Goal: Task Accomplishment & Management: Manage account settings

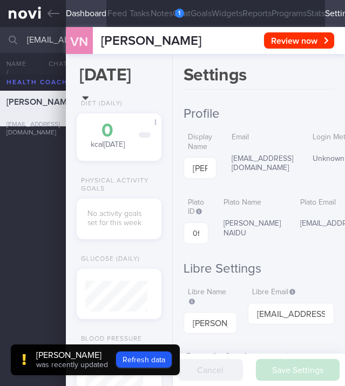
select select "7"
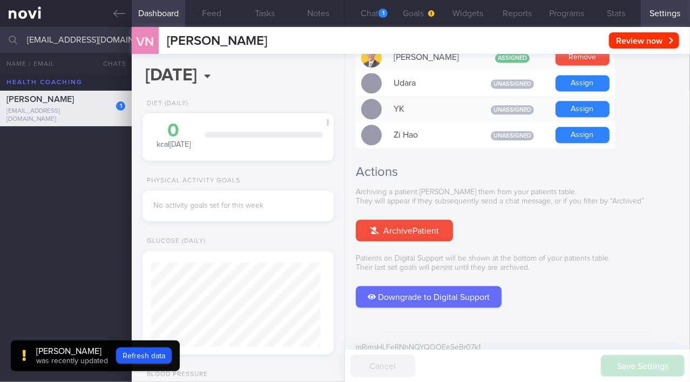
scroll to position [82, 165]
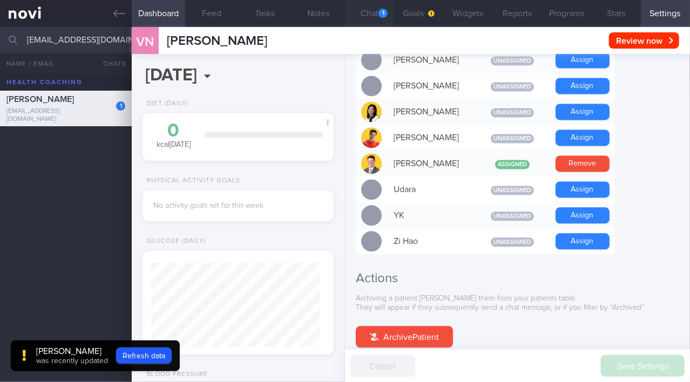
click at [344, 15] on button "Chat 1" at bounding box center [369, 13] width 49 height 27
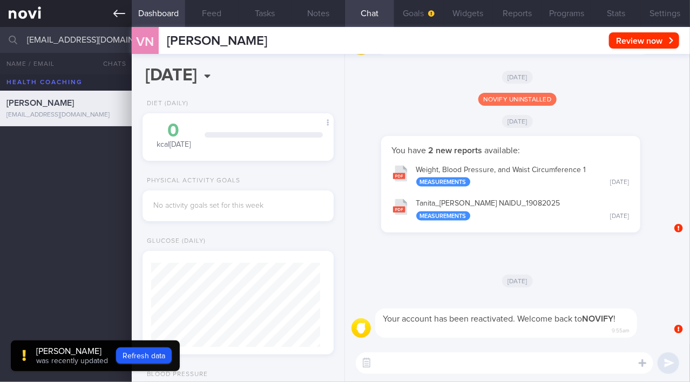
click at [113, 15] on link at bounding box center [66, 13] width 132 height 27
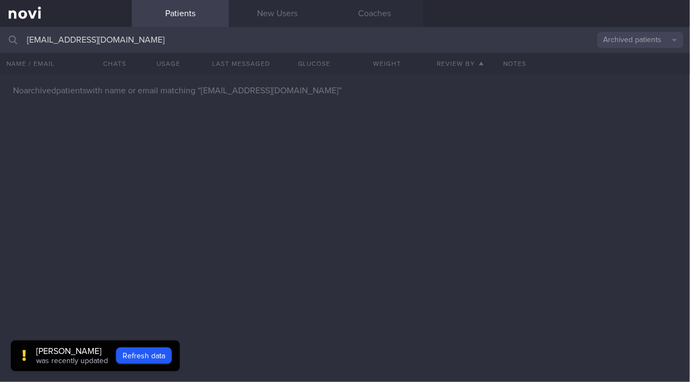
drag, startPoint x: 108, startPoint y: 35, endPoint x: 7, endPoint y: 38, distance: 101.0
click at [7, 38] on div "[EMAIL_ADDRESS][DOMAIN_NAME] Archived patients Assigned patients All active pat…" at bounding box center [345, 40] width 690 height 26
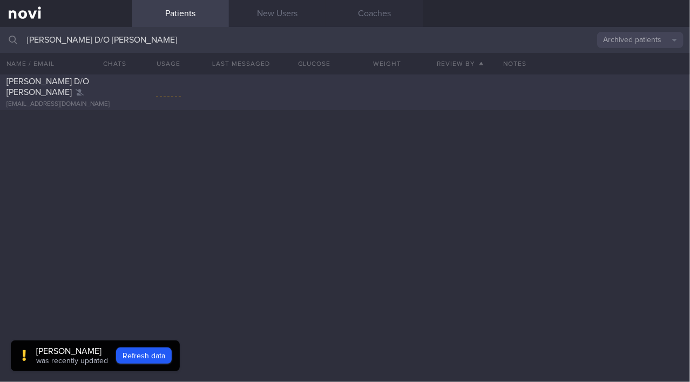
type input "[PERSON_NAME] D/O [PERSON_NAME]"
click at [36, 90] on span "[PERSON_NAME] D/O [PERSON_NAME]" at bounding box center [47, 86] width 83 height 19
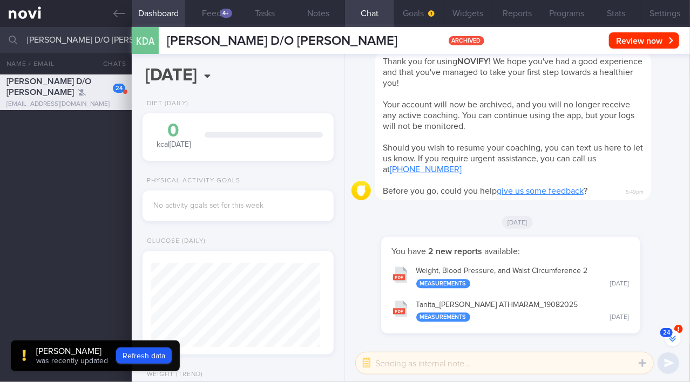
scroll to position [-178, 0]
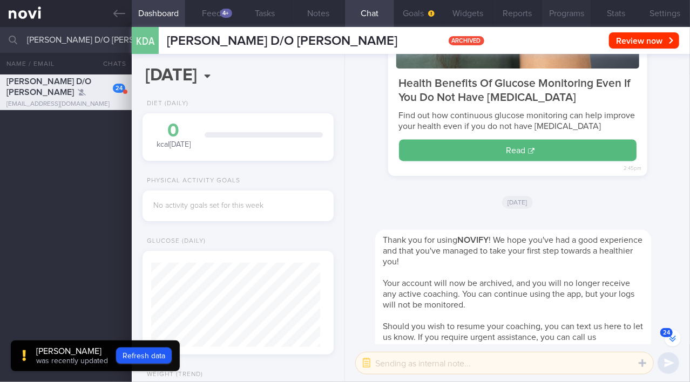
click at [344, 18] on button "Programs" at bounding box center [566, 13] width 49 height 27
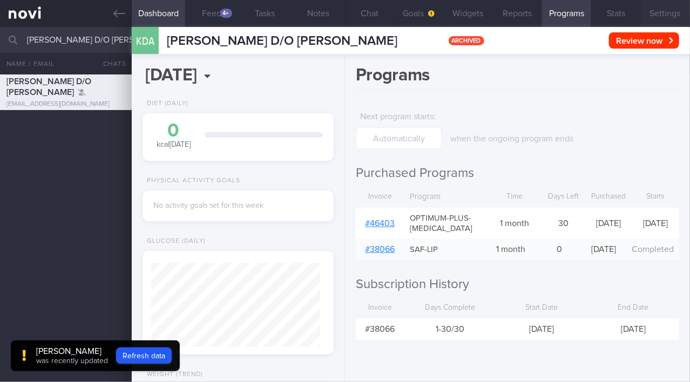
click at [344, 16] on button "Settings" at bounding box center [665, 13] width 49 height 27
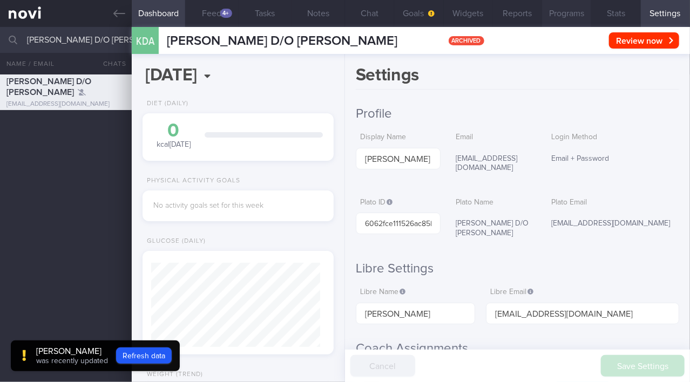
click at [344, 10] on button "Programs" at bounding box center [566, 13] width 49 height 27
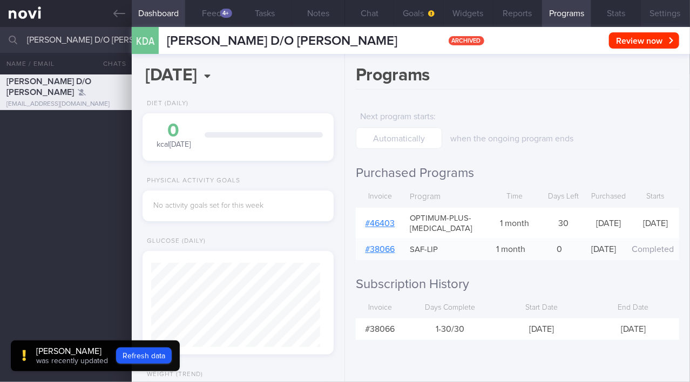
click at [344, 16] on button "Settings" at bounding box center [665, 13] width 49 height 27
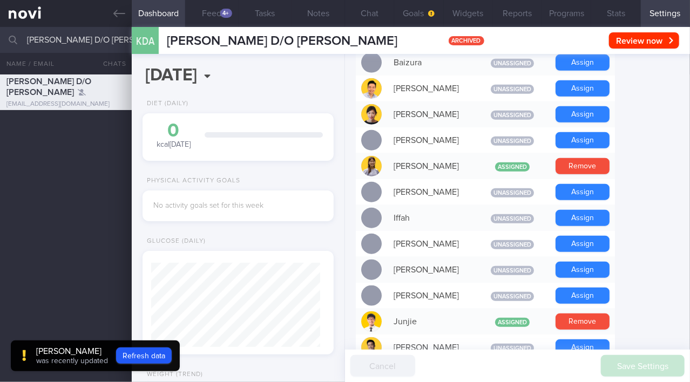
scroll to position [392, 0]
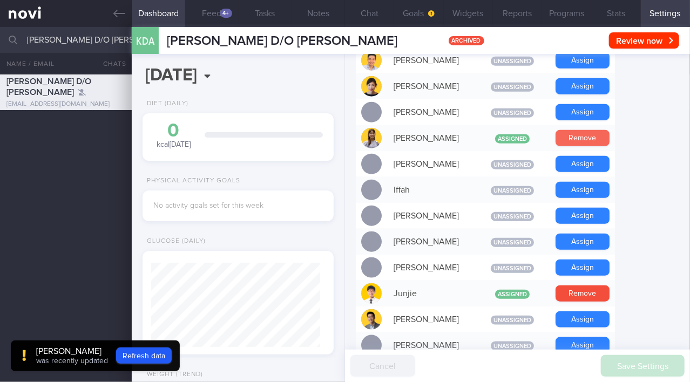
click at [344, 130] on button "Remove" at bounding box center [582, 138] width 54 height 16
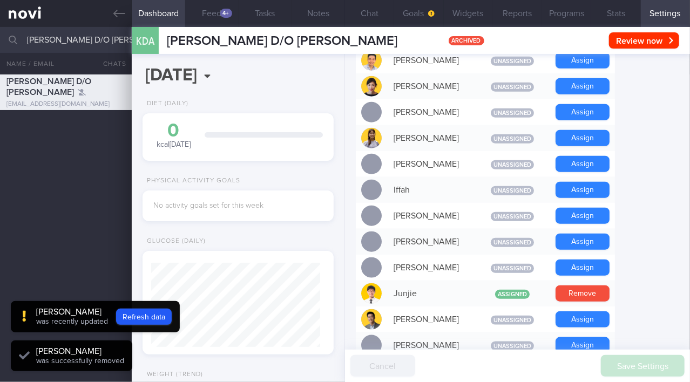
scroll to position [0, 0]
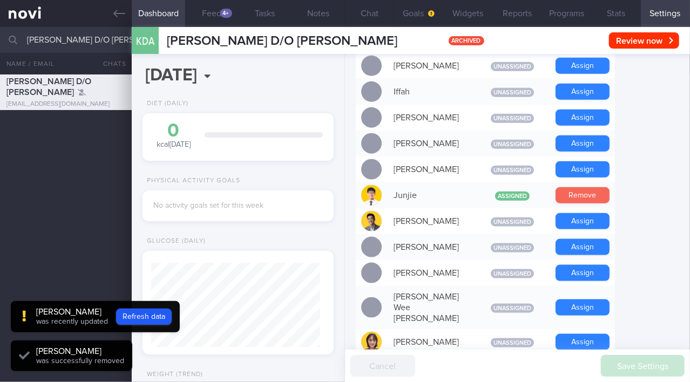
click at [344, 187] on button "Remove" at bounding box center [582, 195] width 54 height 16
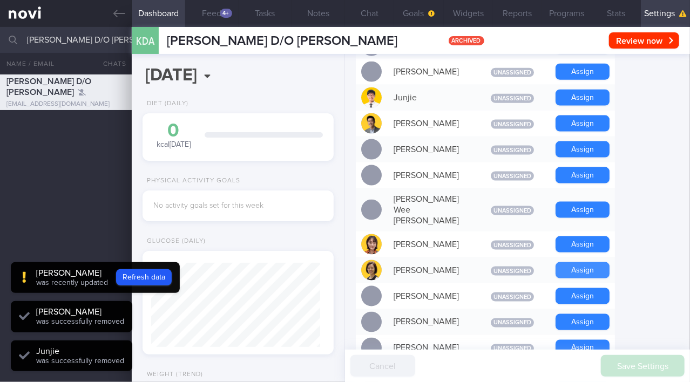
click at [344, 262] on button "Assign" at bounding box center [582, 270] width 54 height 16
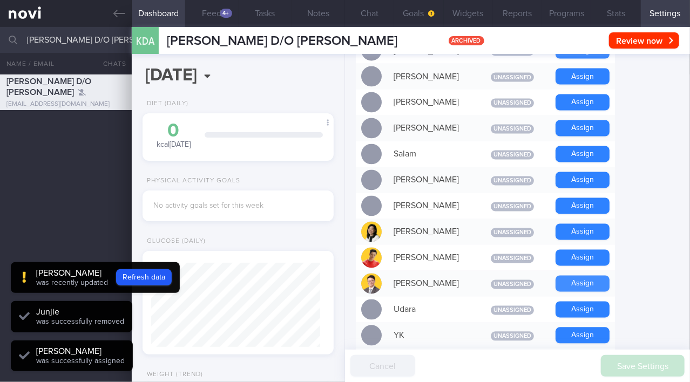
click at [344, 276] on button "Assign" at bounding box center [582, 284] width 54 height 16
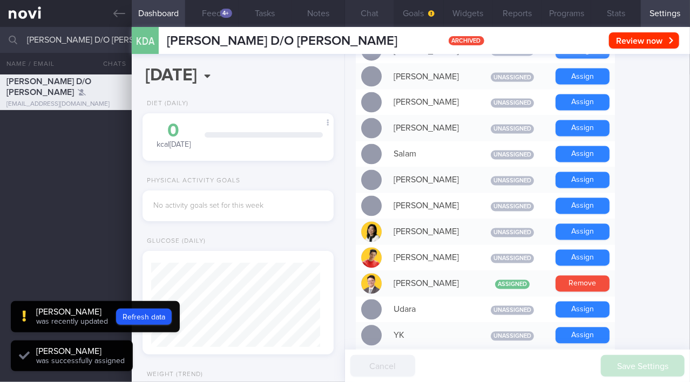
click at [344, 13] on button "Chat" at bounding box center [369, 13] width 49 height 27
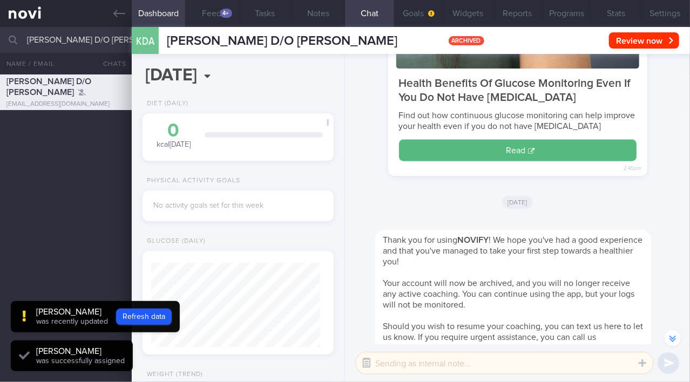
click at [344, 363] on button "button" at bounding box center [366, 363] width 19 height 19
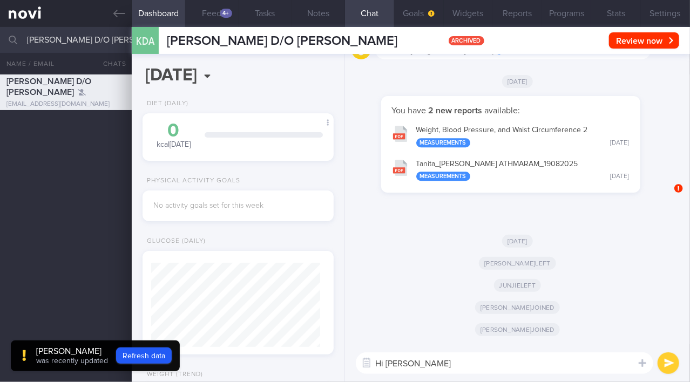
type textarea "Hi [PERSON_NAME]!"
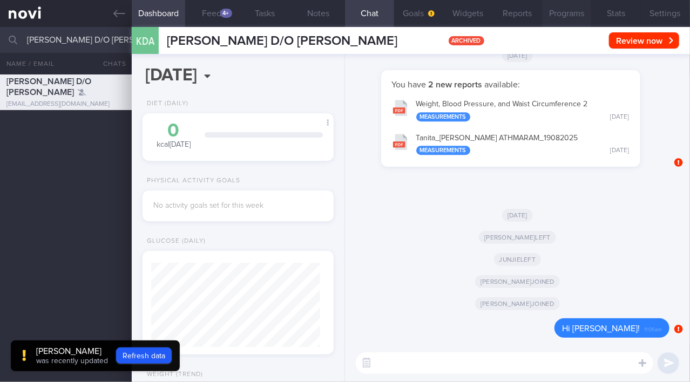
click at [344, 10] on button "Programs" at bounding box center [566, 13] width 49 height 27
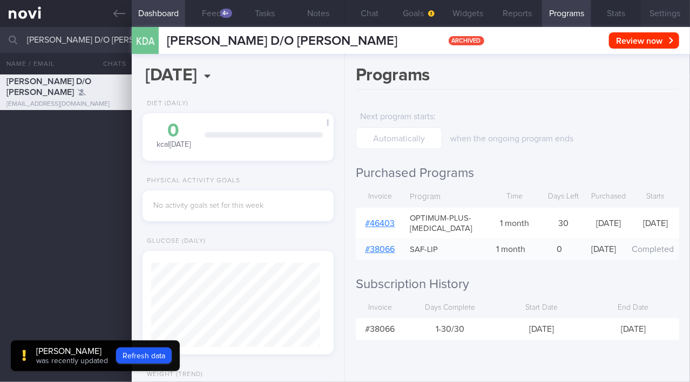
click at [344, 12] on button "Settings" at bounding box center [665, 13] width 49 height 27
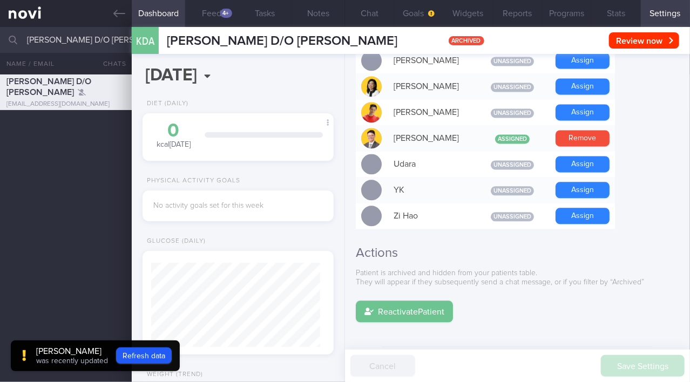
click at [344, 301] on button "Reactivate Patient" at bounding box center [404, 312] width 97 height 22
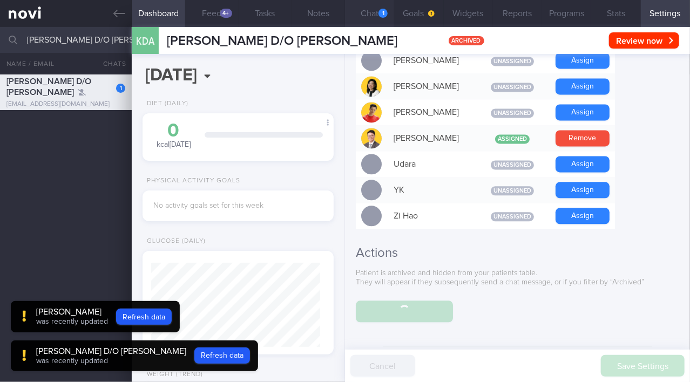
click at [344, 16] on button "Chat 1" at bounding box center [369, 13] width 49 height 27
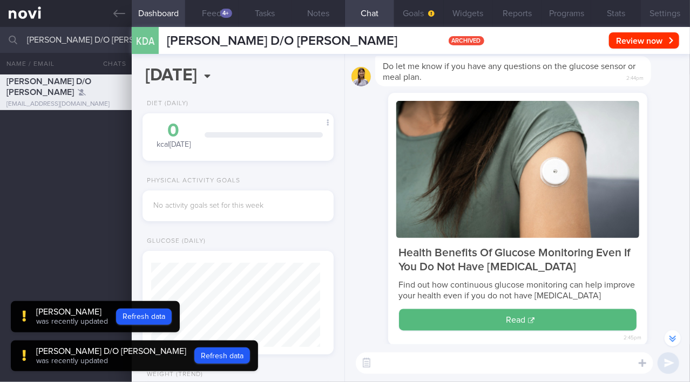
click at [344, 10] on button "Settings" at bounding box center [665, 13] width 49 height 27
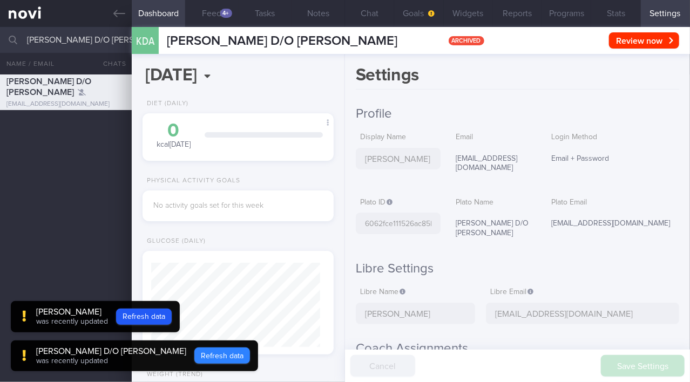
click at [206, 358] on button "Refresh data" at bounding box center [222, 356] width 56 height 16
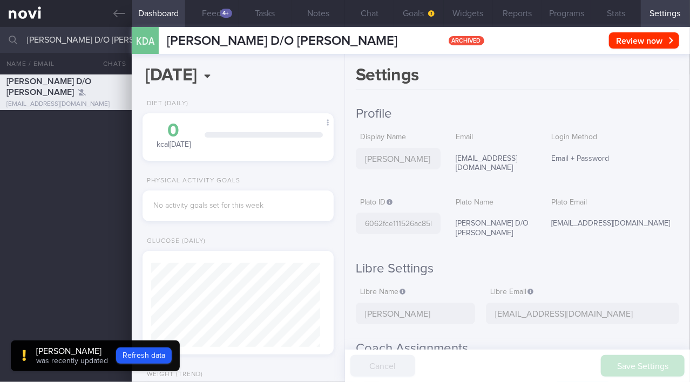
scroll to position [84, 169]
click at [164, 353] on button "Refresh data" at bounding box center [144, 356] width 56 height 16
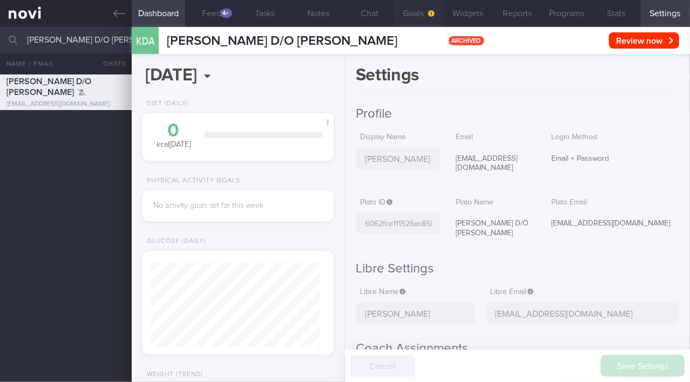
click at [344, 11] on button "Goals" at bounding box center [418, 13] width 49 height 27
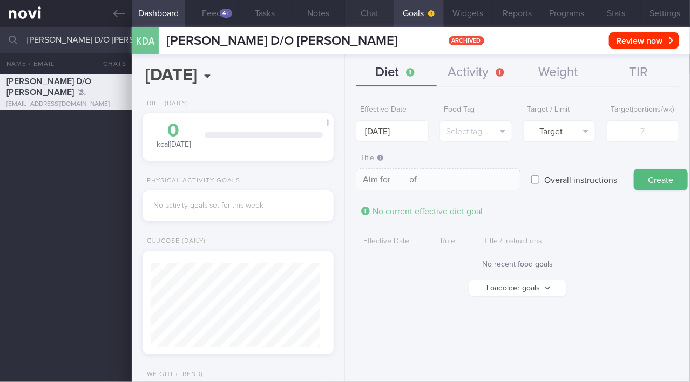
click at [344, 14] on button "Chat" at bounding box center [369, 13] width 49 height 27
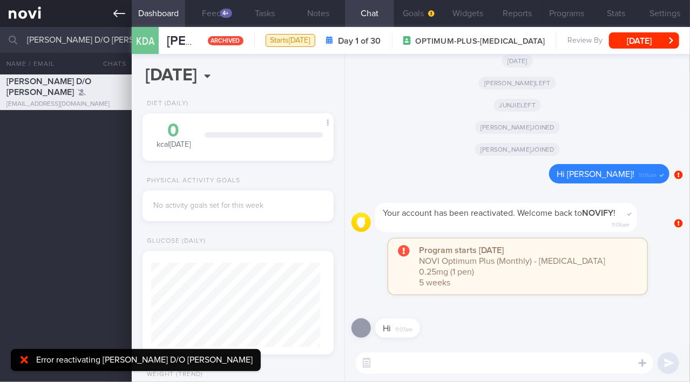
click at [116, 15] on icon at bounding box center [119, 14] width 12 height 12
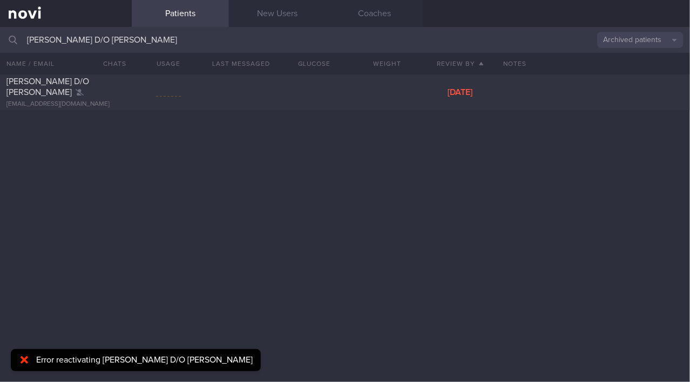
click at [120, 39] on input "[PERSON_NAME] D/O [PERSON_NAME]" at bounding box center [345, 40] width 690 height 26
click at [344, 38] on button "Archived patients" at bounding box center [640, 40] width 86 height 16
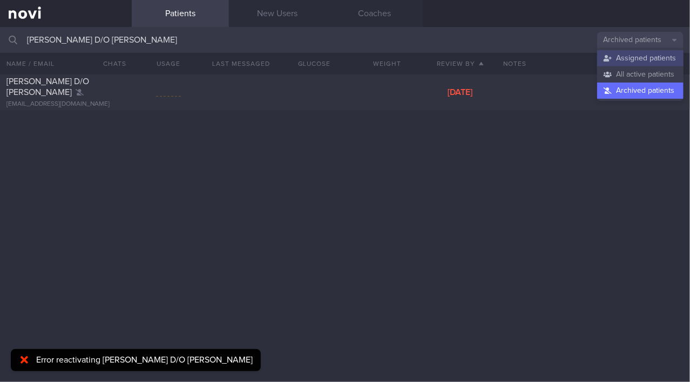
click at [344, 58] on button "Assigned patients" at bounding box center [640, 58] width 86 height 16
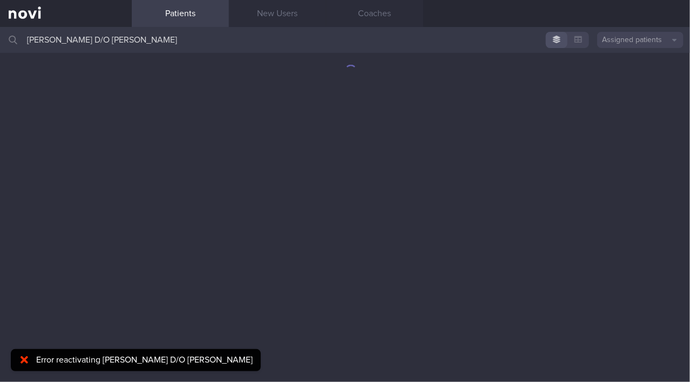
drag, startPoint x: 220, startPoint y: 43, endPoint x: 0, endPoint y: 29, distance: 220.2
click at [0, 31] on input "[PERSON_NAME] D/O [PERSON_NAME]" at bounding box center [345, 40] width 690 height 26
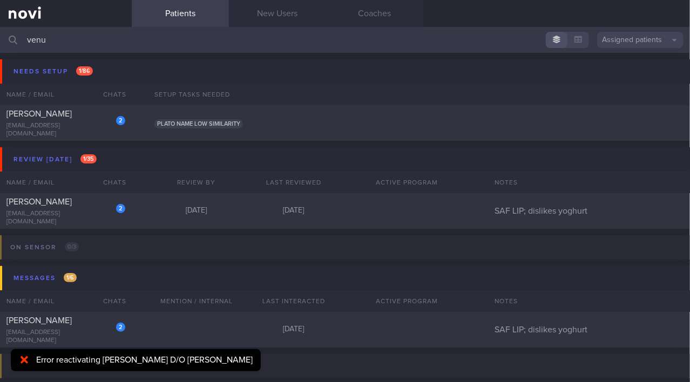
type input "venu"
click at [53, 131] on div "[EMAIL_ADDRESS][DOMAIN_NAME]" at bounding box center [65, 130] width 119 height 16
select select "7"
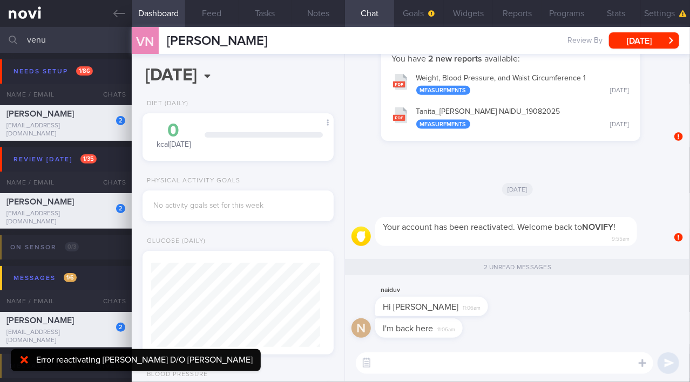
scroll to position [97, 165]
